Goal: Task Accomplishment & Management: Use online tool/utility

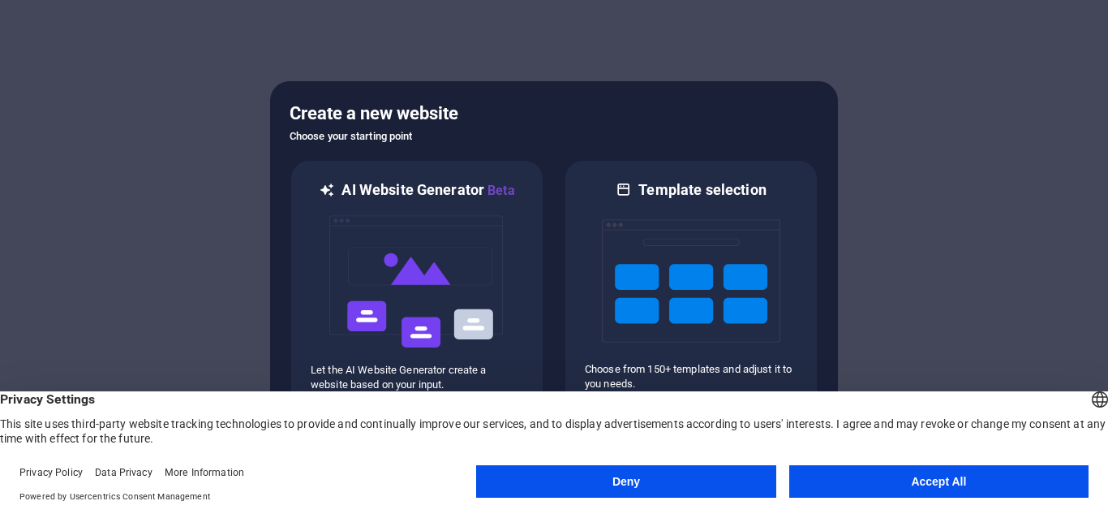
click at [666, 483] on button "Deny" at bounding box center [625, 481] width 299 height 32
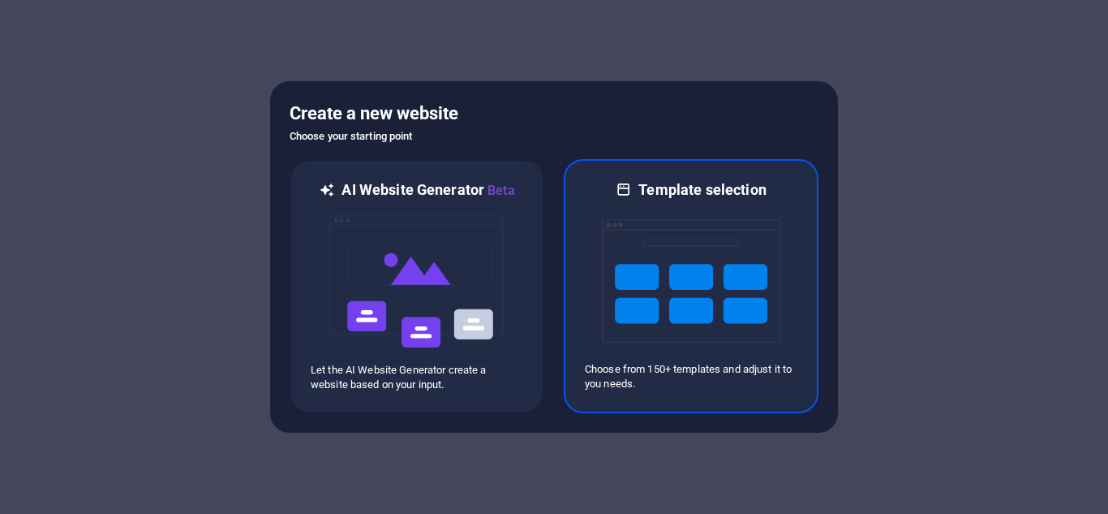
click at [685, 187] on h6 "Template selection" at bounding box center [702, 189] width 127 height 19
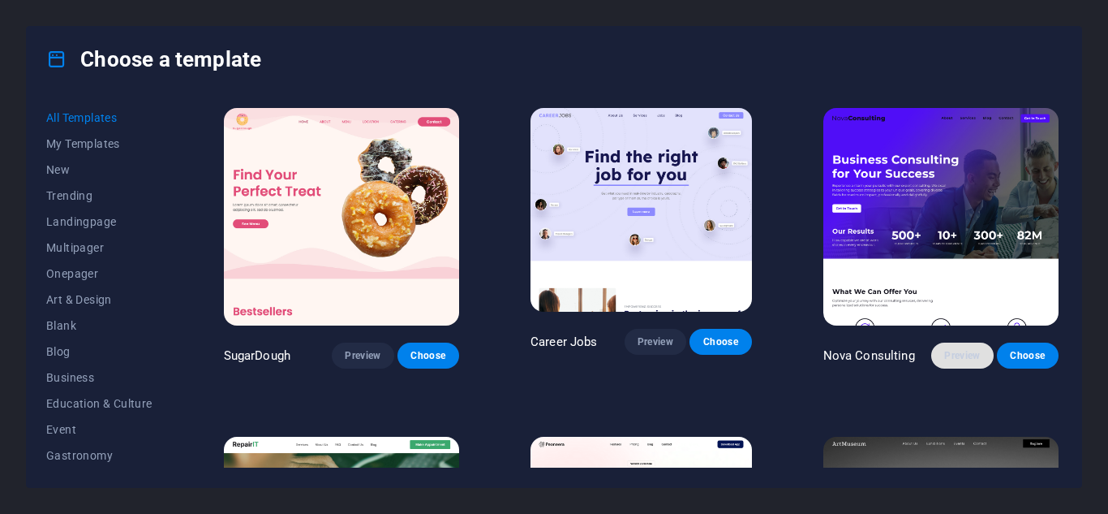
click at [953, 351] on span "Preview" at bounding box center [963, 355] width 36 height 13
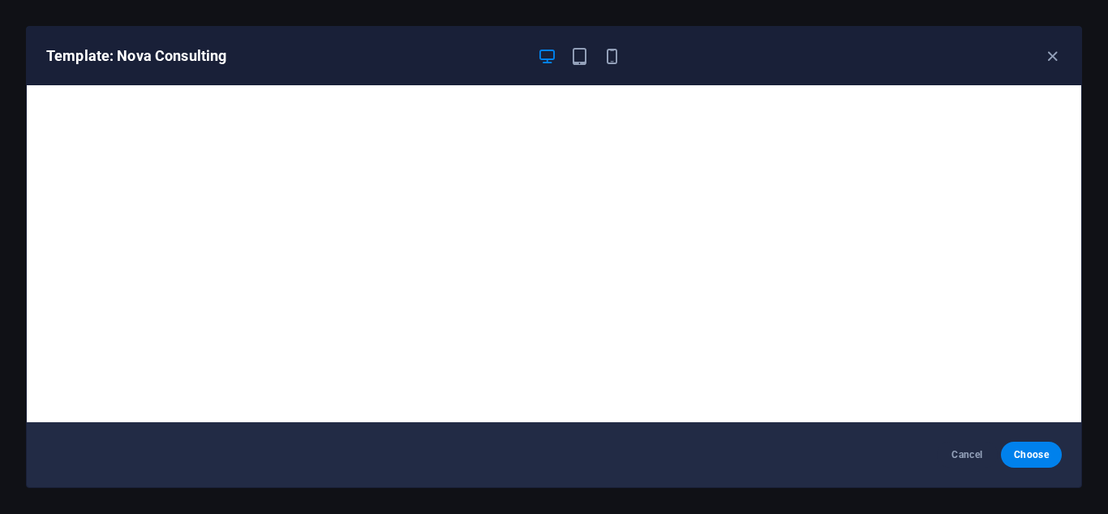
click at [0, 0] on viinyx-qa-buttons at bounding box center [0, 0] width 0 height 0
click at [1050, 56] on icon "button" at bounding box center [1053, 56] width 19 height 19
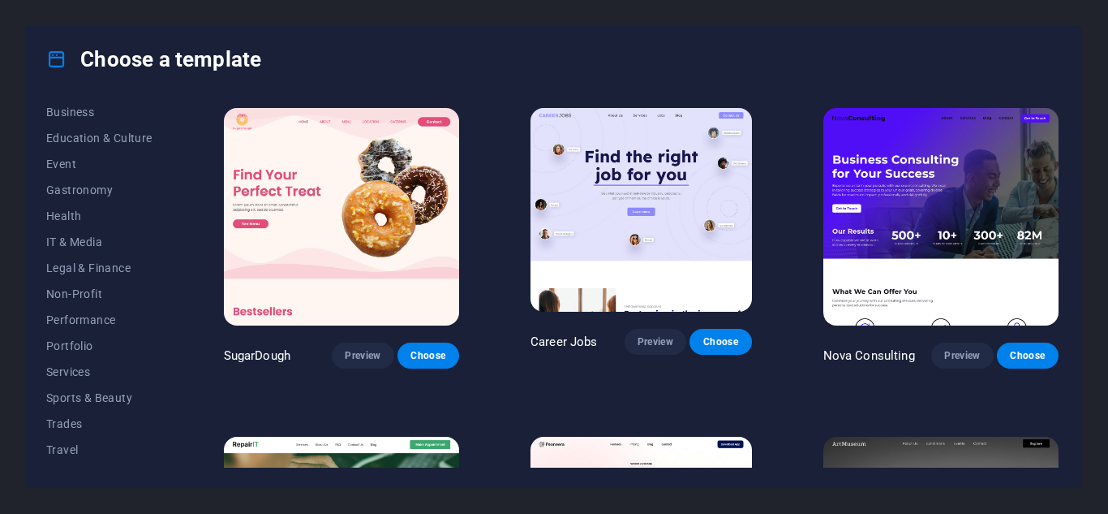
scroll to position [286, 0]
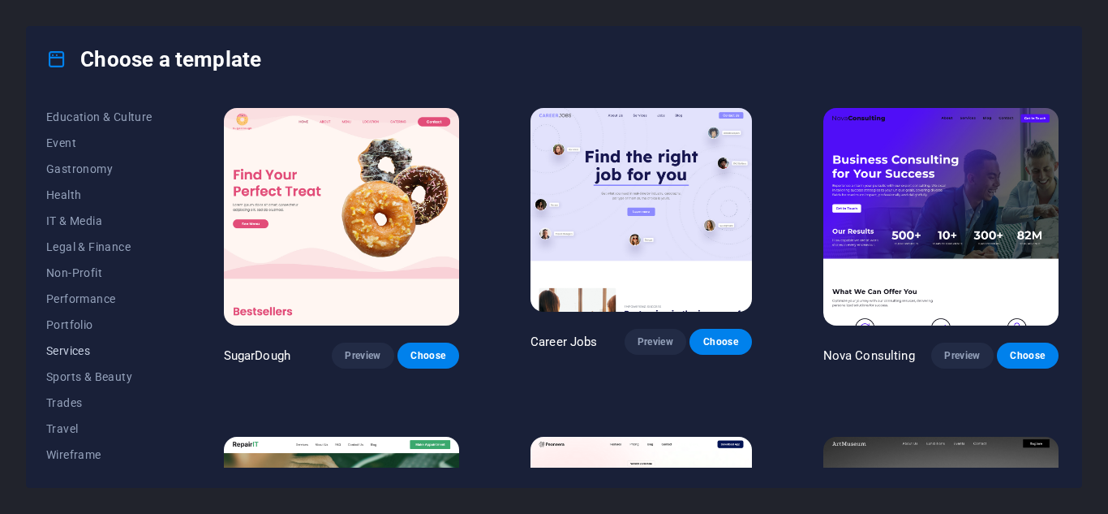
click at [71, 345] on span "Services" at bounding box center [99, 350] width 106 height 13
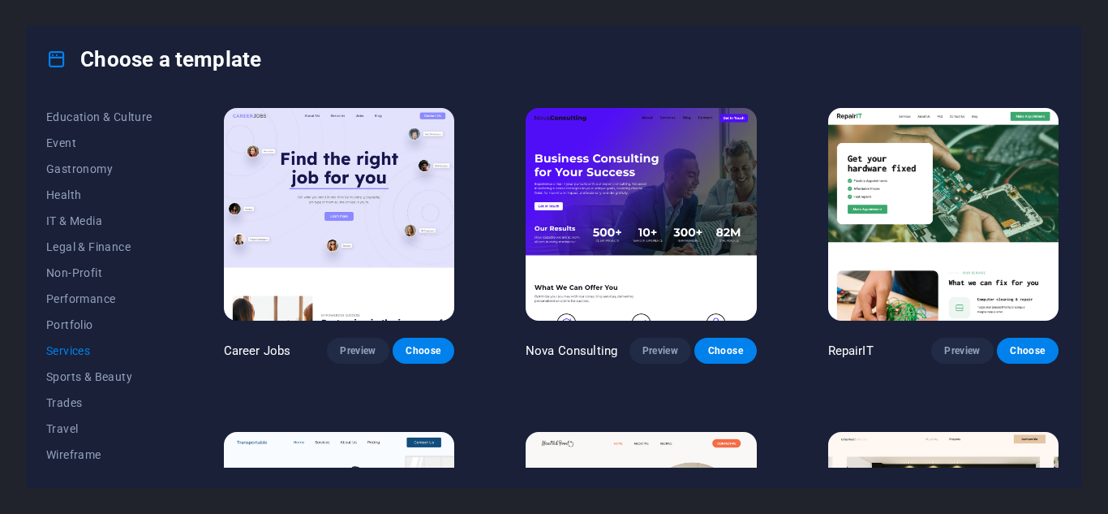
click at [71, 345] on span "Services" at bounding box center [99, 350] width 106 height 13
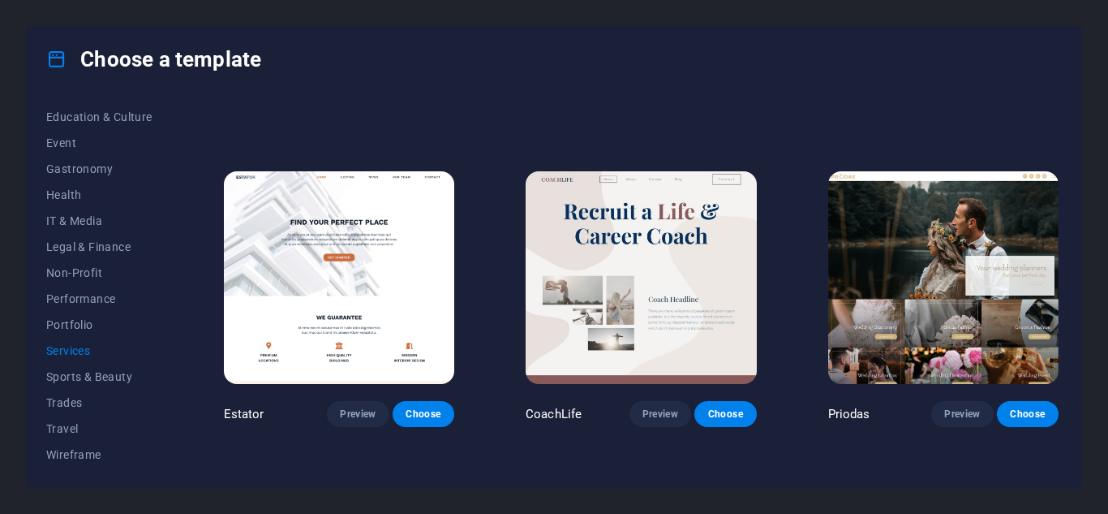
scroll to position [932, 0]
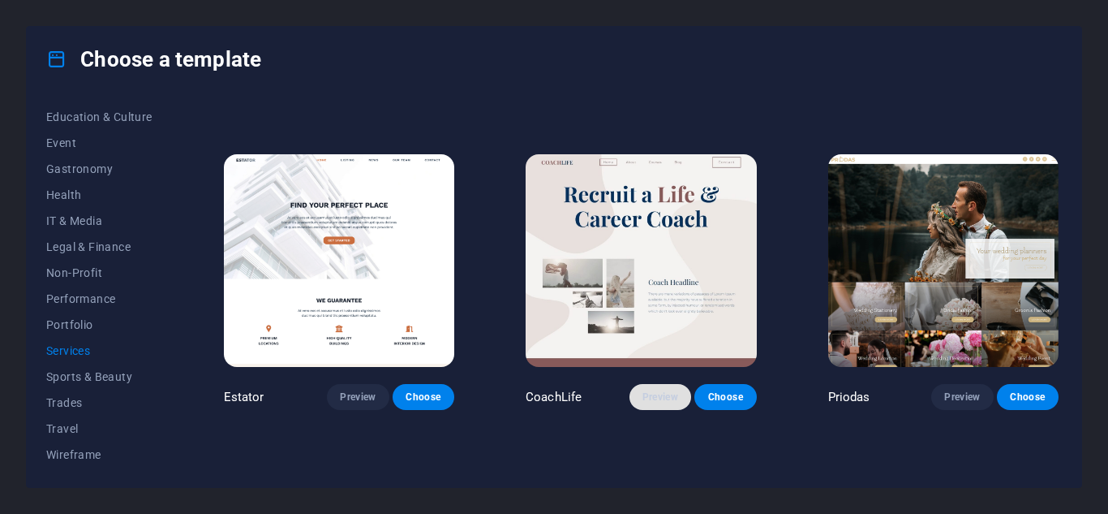
click at [659, 394] on span "Preview" at bounding box center [661, 396] width 36 height 13
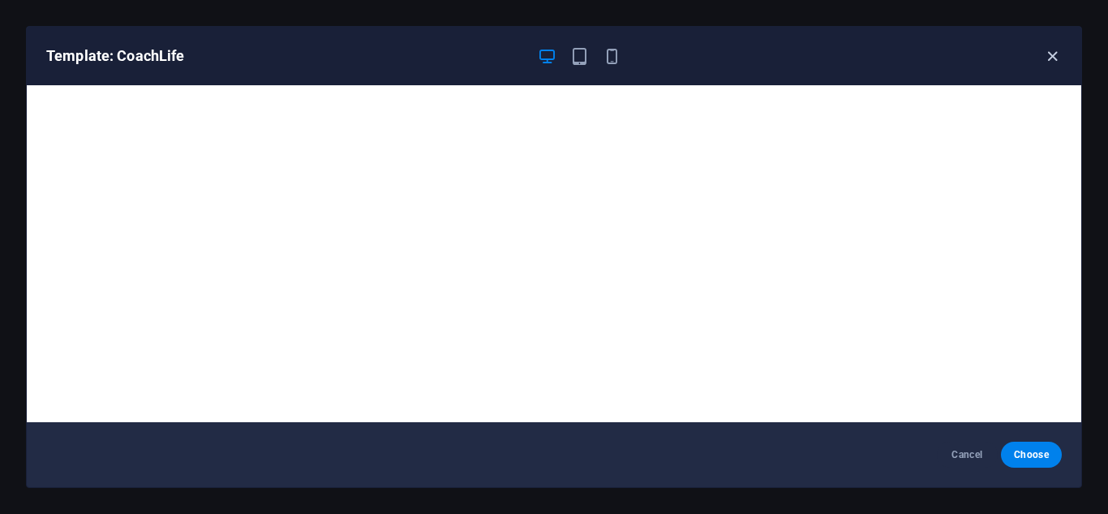
click at [1050, 55] on icon "button" at bounding box center [1053, 56] width 19 height 19
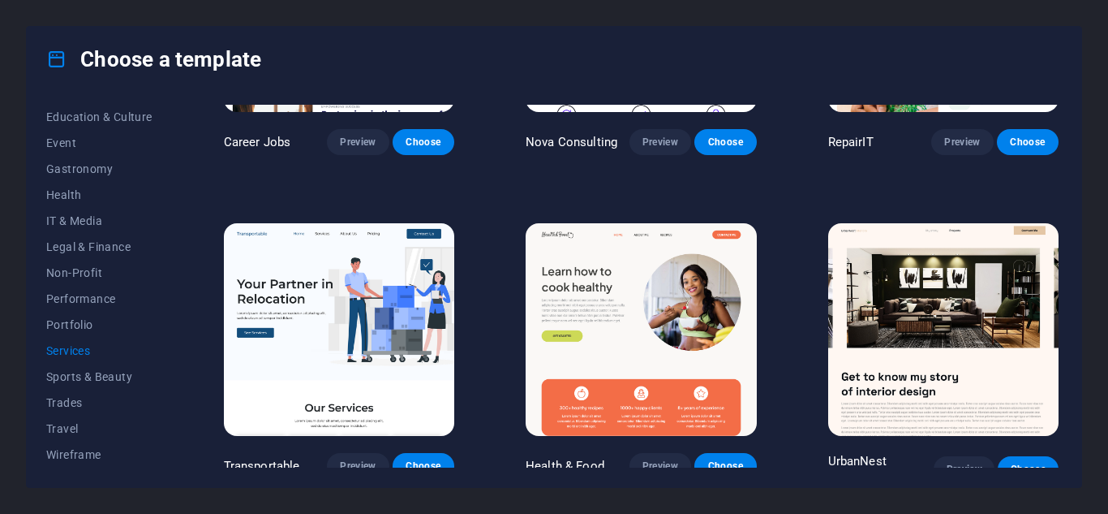
scroll to position [0, 0]
